Goal: Task Accomplishment & Management: Manage account settings

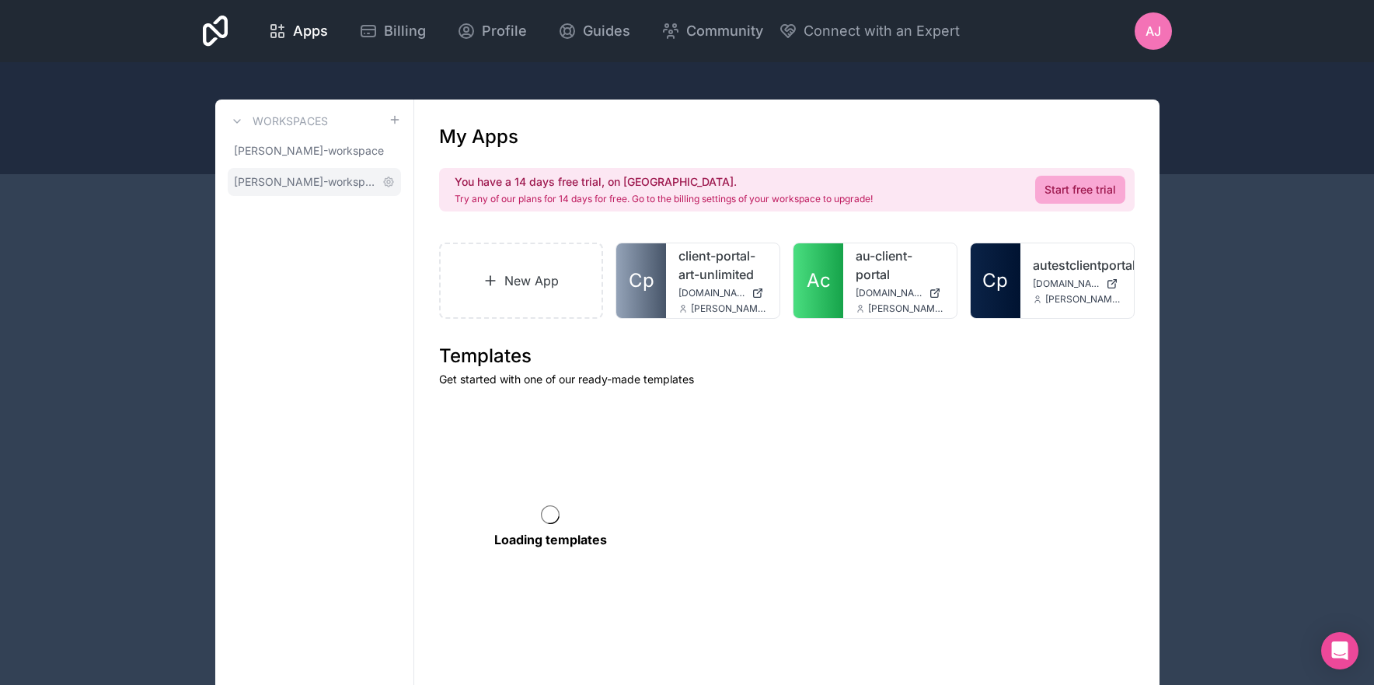
click at [285, 183] on span "amanda-jacquart-workspace" at bounding box center [305, 182] width 142 height 16
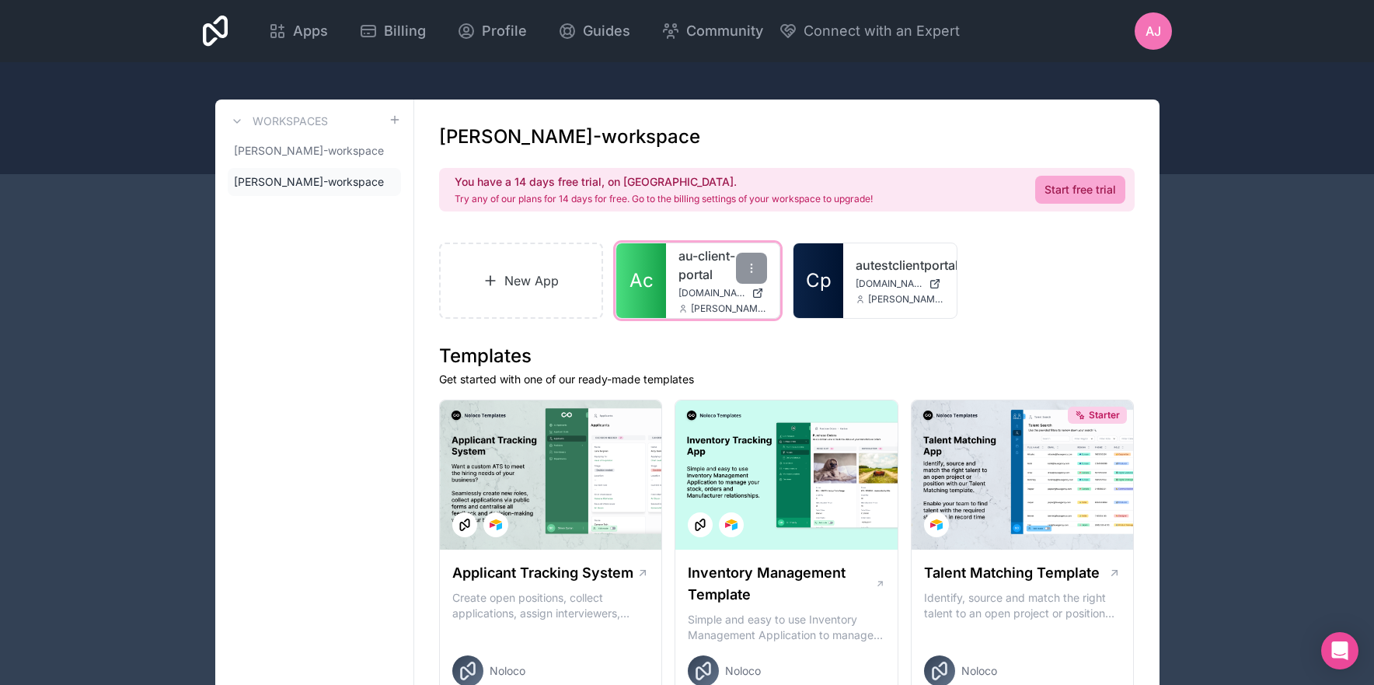
click at [640, 275] on span "Ac" at bounding box center [641, 280] width 24 height 25
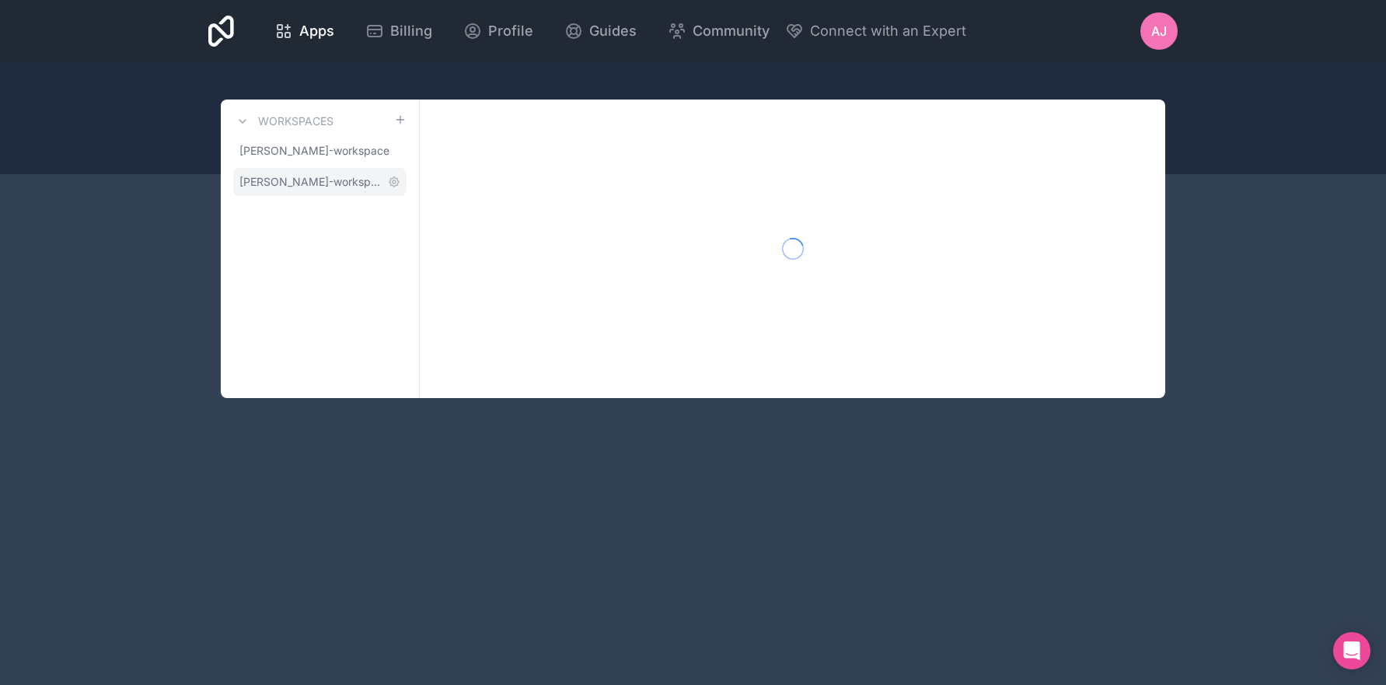
click at [281, 182] on span "[PERSON_NAME]-workspace" at bounding box center [310, 182] width 142 height 16
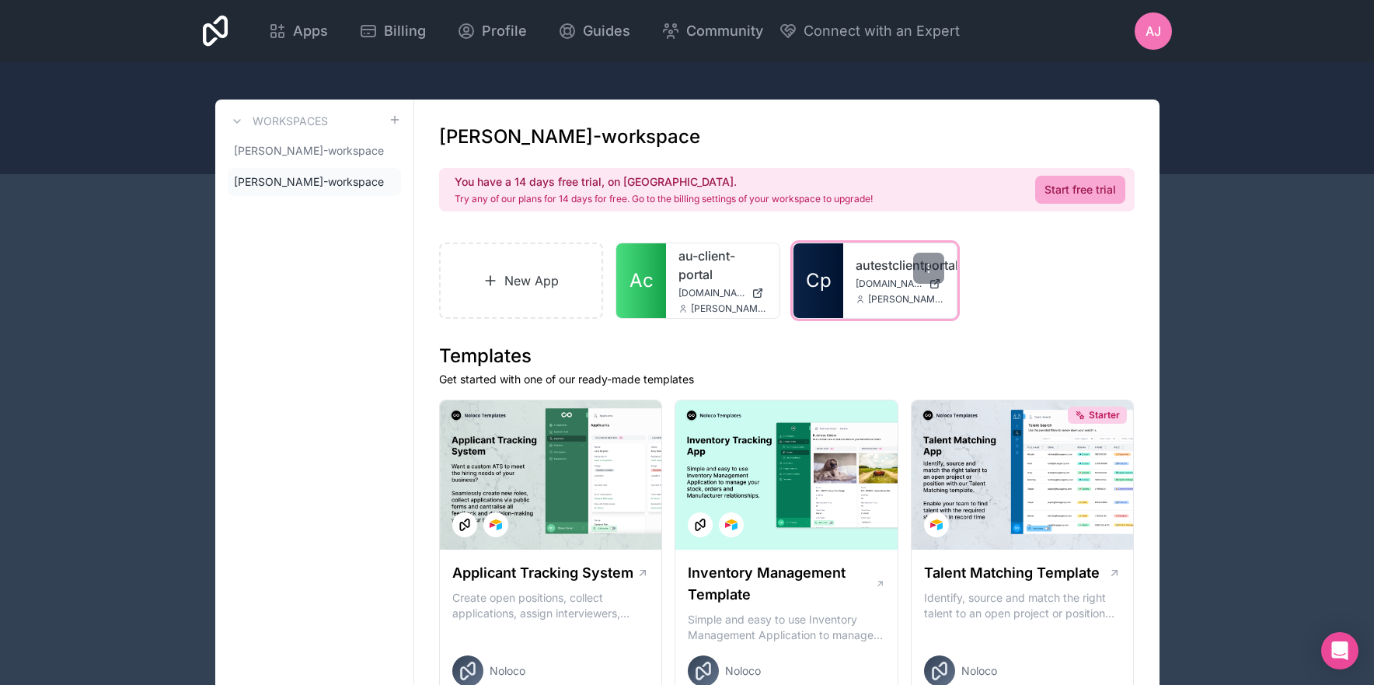
click at [828, 288] on span "Cp" at bounding box center [819, 280] width 26 height 25
click at [933, 267] on icon at bounding box center [928, 268] width 12 height 12
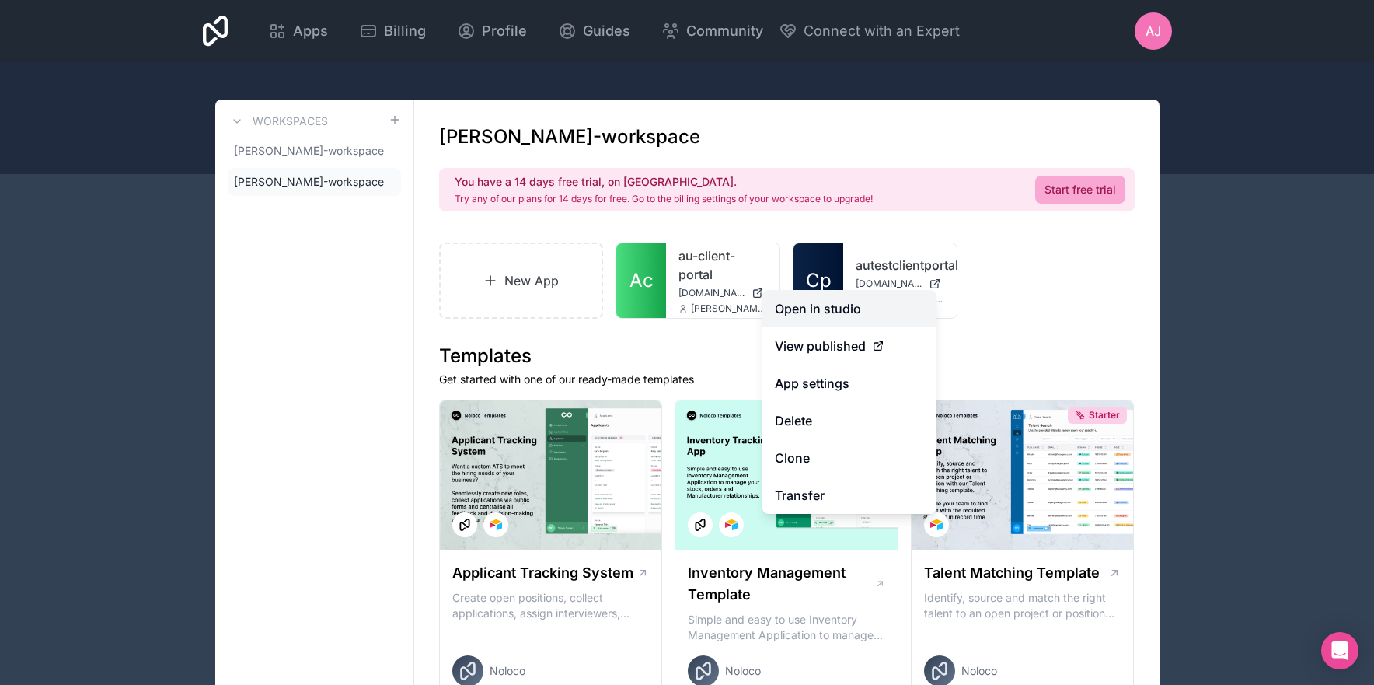
click at [842, 311] on link "Open in studio" at bounding box center [849, 308] width 174 height 37
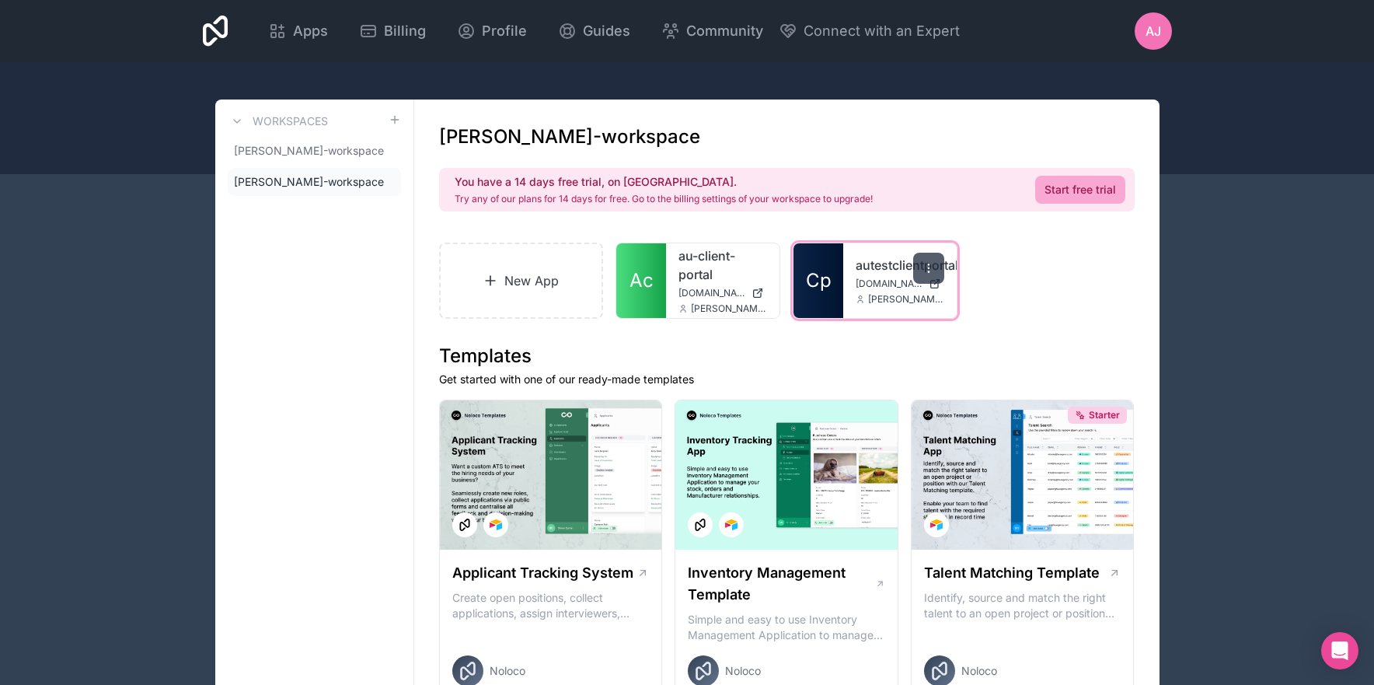
click at [930, 267] on icon at bounding box center [928, 268] width 12 height 12
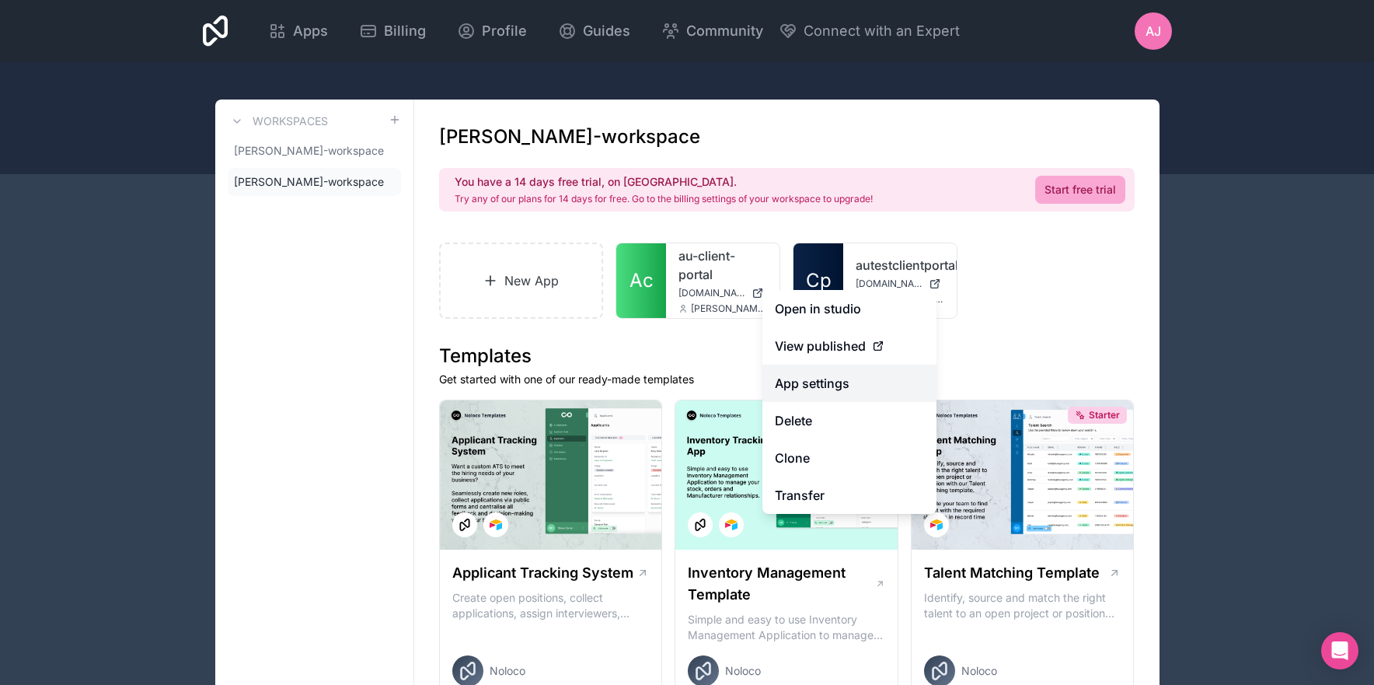
click at [828, 382] on link "App settings" at bounding box center [849, 382] width 174 height 37
